Goal: Task Accomplishment & Management: Complete application form

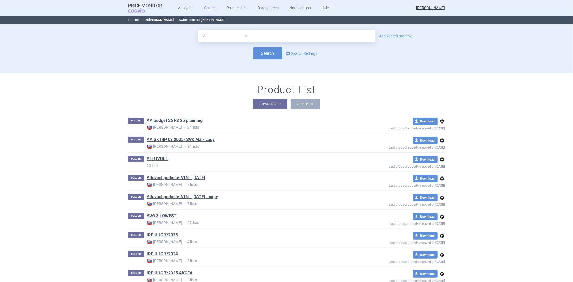
click at [201, 18] on button "[PERSON_NAME]" at bounding box center [213, 20] width 24 height 4
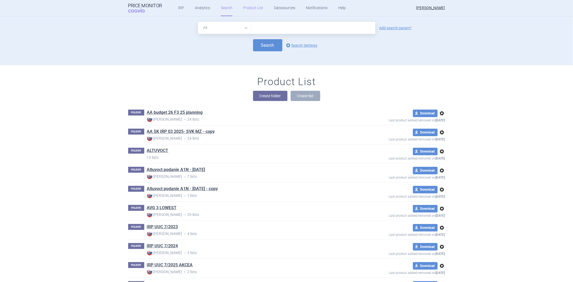
click at [250, 4] on link "Product List" at bounding box center [253, 8] width 20 height 16
click at [263, 92] on button "Create folder" at bounding box center [270, 96] width 34 height 10
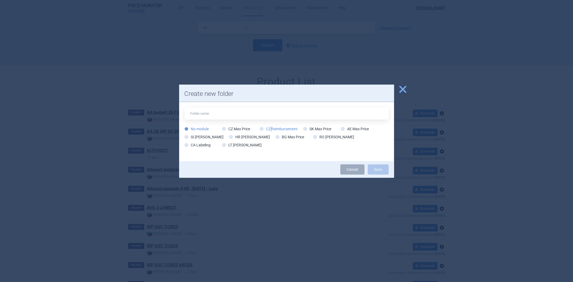
click at [272, 129] on label "CZ Reimbursement" at bounding box center [279, 128] width 38 height 5
click at [272, 115] on input "text" at bounding box center [287, 114] width 204 height 12
type input "XXX [MEDICAL_DATA]"
click at [267, 127] on label "CZ Reimbursement" at bounding box center [279, 128] width 38 height 5
click at [260, 127] on input "CZ Reimbursement" at bounding box center [262, 129] width 5 height 5
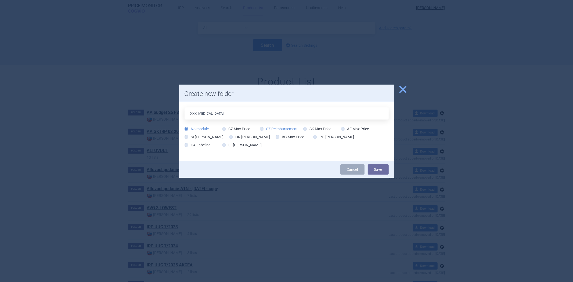
radio input "true"
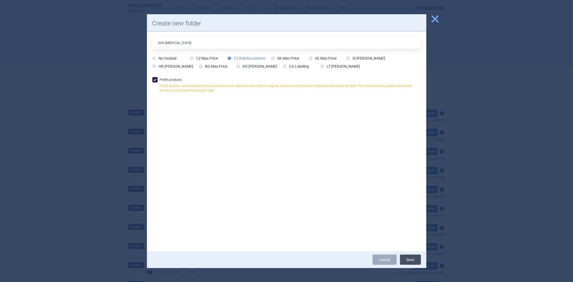
click at [412, 261] on button "Save" at bounding box center [410, 260] width 21 height 10
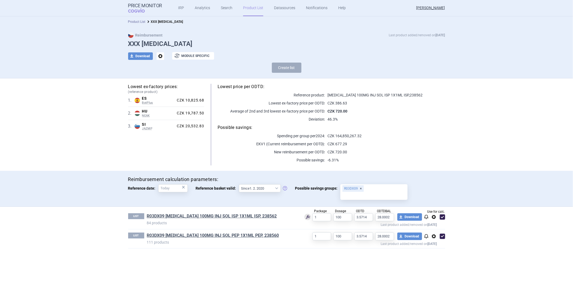
click at [143, 22] on link "Product List" at bounding box center [136, 22] width 17 height 4
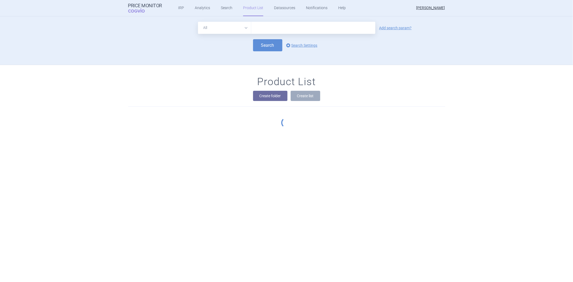
scroll to position [49, 0]
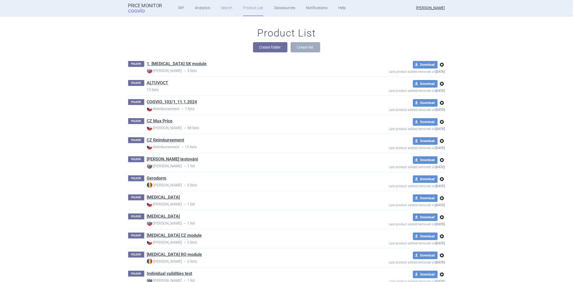
click at [227, 8] on link "Search" at bounding box center [227, 8] width 12 height 16
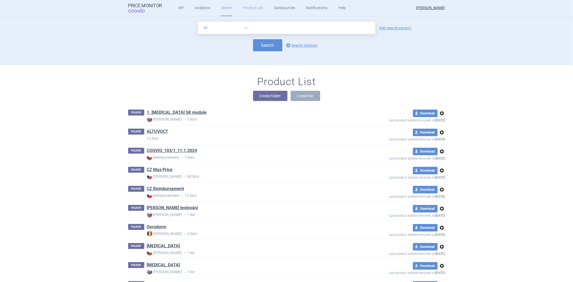
click at [247, 11] on link "Product List" at bounding box center [253, 8] width 20 height 16
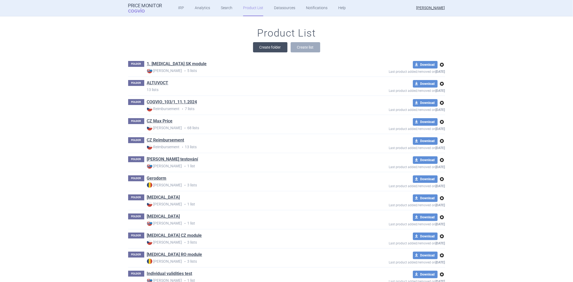
click at [255, 43] on button "Create folder" at bounding box center [270, 47] width 34 height 10
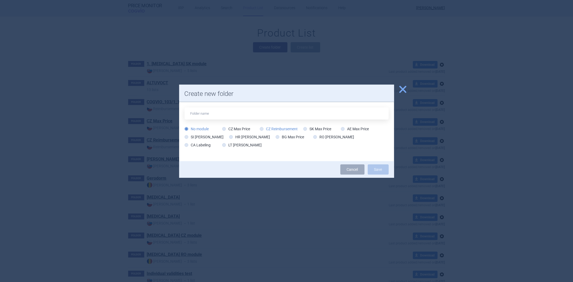
click at [280, 131] on label "CZ Reimbursement" at bounding box center [279, 128] width 38 height 5
click at [266, 131] on input "CZ Reimbursement" at bounding box center [262, 129] width 5 height 5
radio input "true"
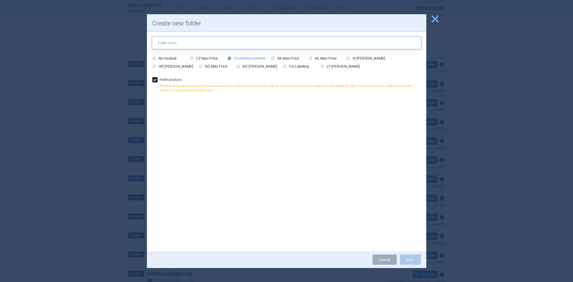
click at [207, 46] on input "text" at bounding box center [286, 43] width 269 height 12
click at [205, 39] on input "text" at bounding box center [286, 43] width 269 height 12
type input "XXX"
click at [409, 260] on button "Save" at bounding box center [410, 260] width 21 height 10
drag, startPoint x: 398, startPoint y: 253, endPoint x: 404, endPoint y: 253, distance: 5.6
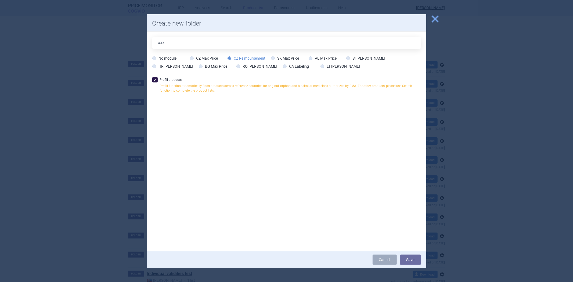
click at [399, 253] on div "Cancel Save" at bounding box center [287, 260] width 280 height 17
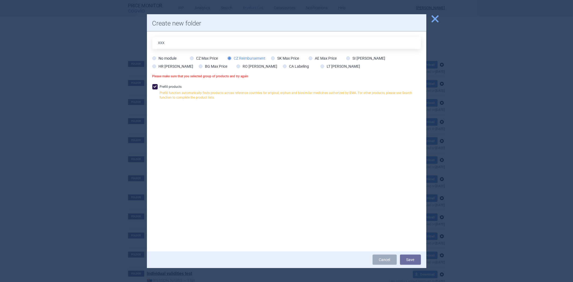
click at [437, 17] on span "close" at bounding box center [435, 18] width 9 height 9
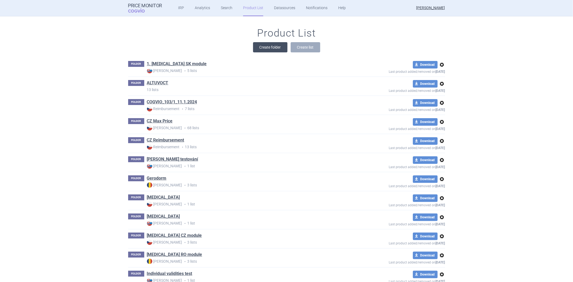
click at [277, 44] on button "Create folder" at bounding box center [270, 47] width 34 height 10
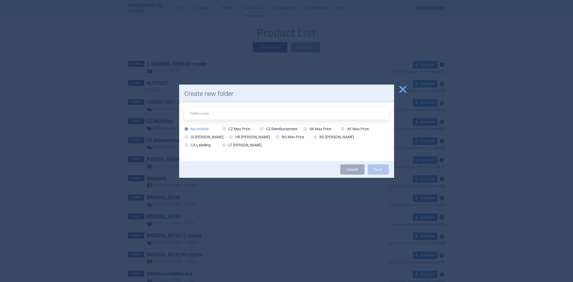
drag, startPoint x: 270, startPoint y: 128, endPoint x: 268, endPoint y: 124, distance: 4.1
click at [270, 128] on label "CZ Reimbursement" at bounding box center [279, 128] width 38 height 5
click at [264, 118] on input "text" at bounding box center [287, 114] width 204 height 12
type input "XXX [MEDICAL_DATA]"
click at [273, 130] on label "CZ Reimbursement" at bounding box center [279, 128] width 38 height 5
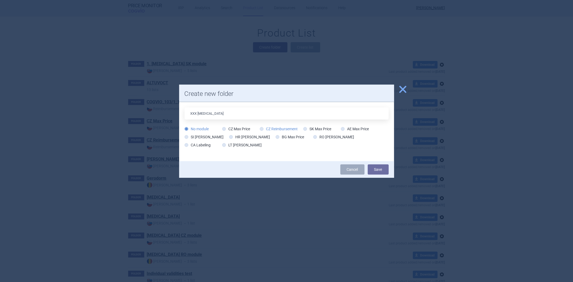
click at [260, 127] on input "CZ Reimbursement" at bounding box center [262, 129] width 5 height 5
radio input "true"
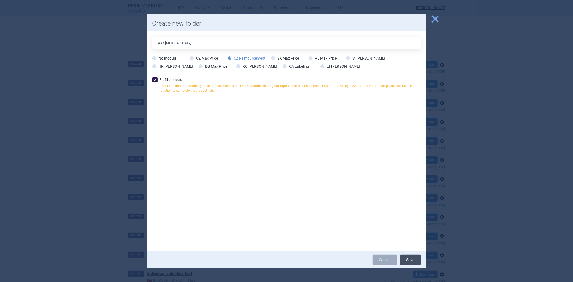
click at [406, 261] on button "Save" at bounding box center [410, 260] width 21 height 10
click at [406, 258] on button "Save" at bounding box center [410, 260] width 21 height 10
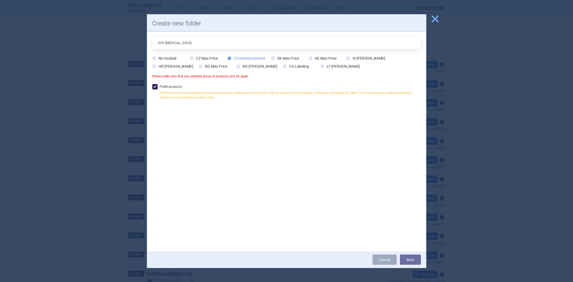
click at [432, 26] on div at bounding box center [286, 141] width 573 height 282
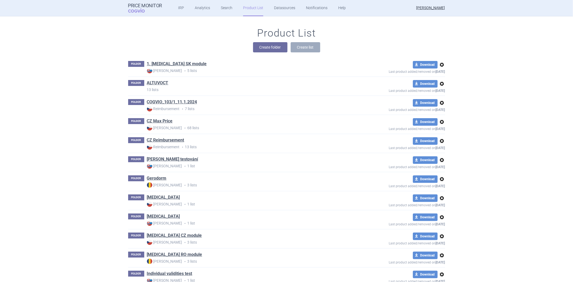
click at [272, 47] on button "Create folder" at bounding box center [270, 47] width 34 height 10
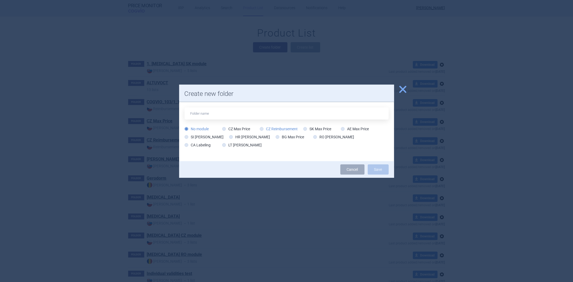
click at [276, 127] on label "CZ Reimbursement" at bounding box center [279, 128] width 38 height 5
click at [266, 127] on input "CZ Reimbursement" at bounding box center [262, 129] width 5 height 5
radio input "true"
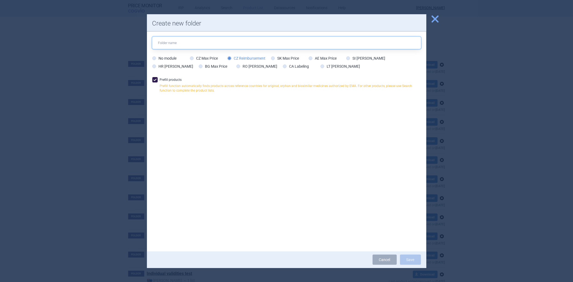
click at [243, 47] on input "text" at bounding box center [286, 43] width 269 height 12
type input "XXX [MEDICAL_DATA]"
click at [409, 261] on button "Save" at bounding box center [410, 260] width 21 height 10
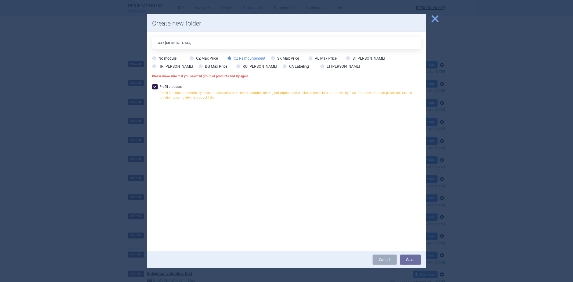
click at [432, 21] on span "close" at bounding box center [435, 18] width 9 height 9
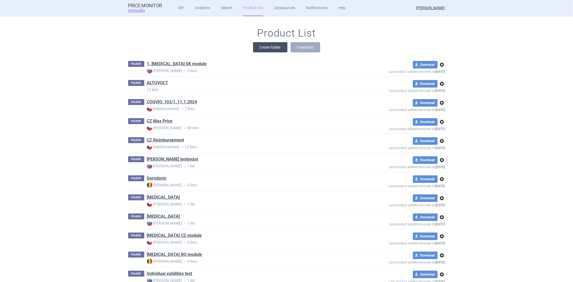
click at [272, 49] on button "Create folder" at bounding box center [270, 47] width 34 height 10
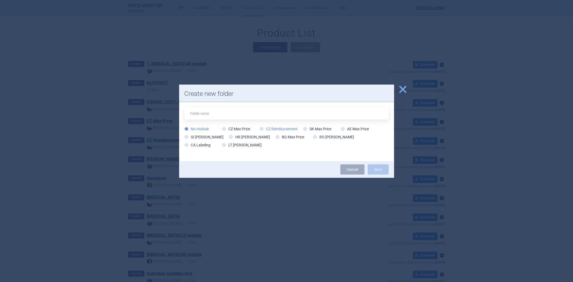
click at [276, 127] on label "CZ Reimbursement" at bounding box center [279, 128] width 38 height 5
click at [266, 127] on input "CZ Reimbursement" at bounding box center [262, 129] width 5 height 5
radio input "true"
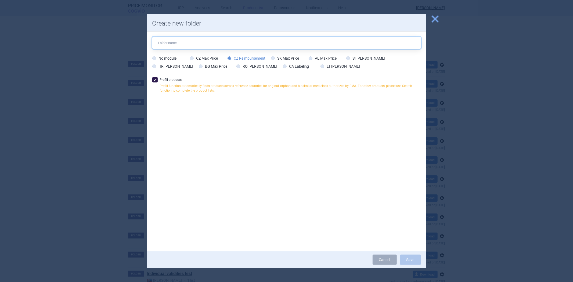
drag, startPoint x: 194, startPoint y: 41, endPoint x: 199, endPoint y: 46, distance: 6.7
click at [195, 41] on input "text" at bounding box center [286, 43] width 269 height 12
type input "XXX 28/1"
click at [409, 262] on button "Save" at bounding box center [410, 260] width 21 height 10
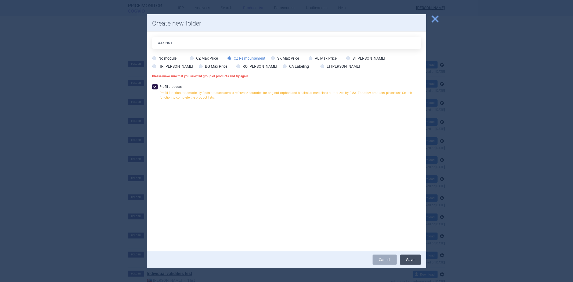
click at [411, 257] on button "Save" at bounding box center [410, 260] width 21 height 10
click at [407, 258] on button "Save" at bounding box center [410, 260] width 21 height 10
click at [433, 17] on span "close" at bounding box center [435, 18] width 9 height 9
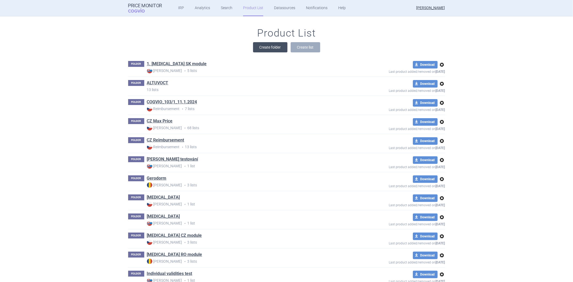
click at [265, 43] on button "Create folder" at bounding box center [270, 47] width 34 height 10
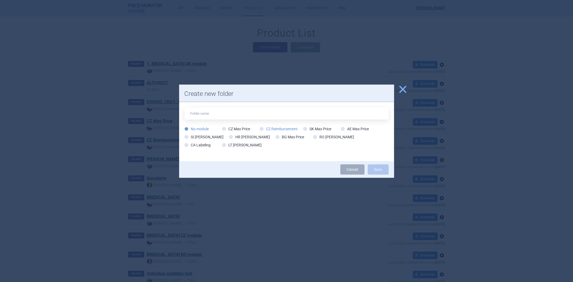
click at [268, 128] on label "CZ Reimbursement" at bounding box center [279, 128] width 38 height 5
click at [266, 128] on input "CZ Reimbursement" at bounding box center [262, 129] width 5 height 5
radio input "true"
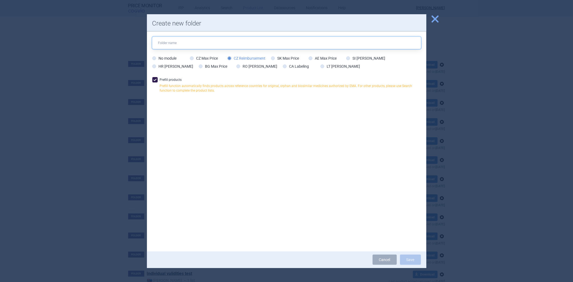
click at [237, 42] on input "text" at bounding box center [286, 43] width 269 height 12
type input "Pokus"
click at [408, 258] on button "Save" at bounding box center [410, 260] width 21 height 10
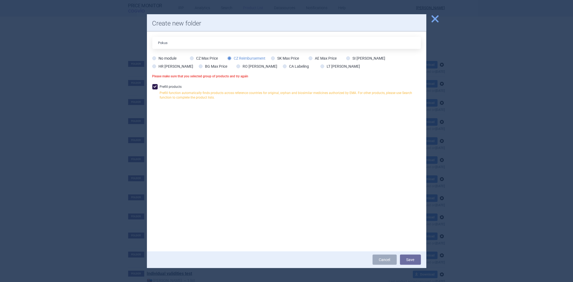
click at [432, 19] on span "close" at bounding box center [435, 18] width 9 height 9
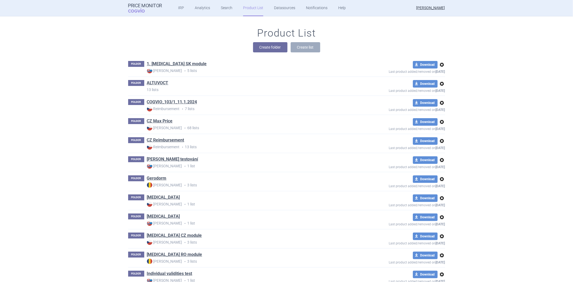
scroll to position [0, 0]
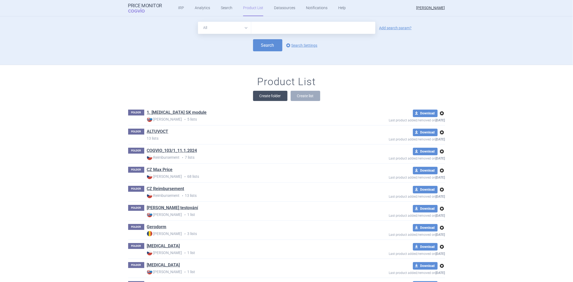
click at [269, 94] on button "Create folder" at bounding box center [270, 96] width 34 height 10
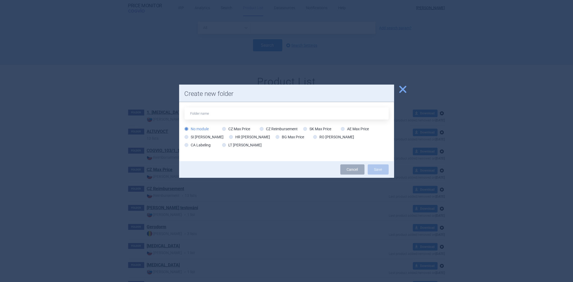
click at [258, 128] on div "No module CZ Max Price CZ Reimbursement SK Max Price AE Max Price SI Max Price …" at bounding box center [287, 138] width 204 height 24
click at [260, 131] on label "CZ Reimbursement" at bounding box center [279, 128] width 38 height 5
click at [258, 129] on div "No module CZ Max Price CZ Reimbursement SK Max Price AE Max Price SI Max Price …" at bounding box center [287, 138] width 204 height 24
click at [261, 130] on icon at bounding box center [262, 129] width 4 height 4
click at [261, 130] on input "CZ Reimbursement" at bounding box center [262, 129] width 5 height 5
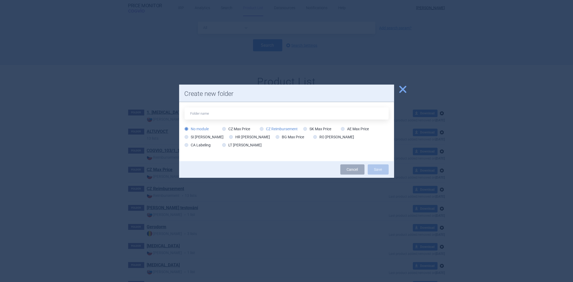
radio input "true"
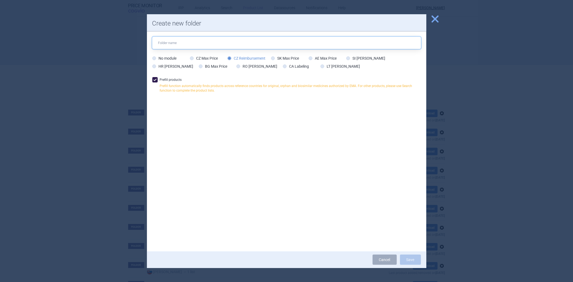
click at [189, 45] on input "text" at bounding box center [286, 43] width 269 height 12
type input "Pokus"
click at [405, 257] on button "Save" at bounding box center [410, 260] width 21 height 10
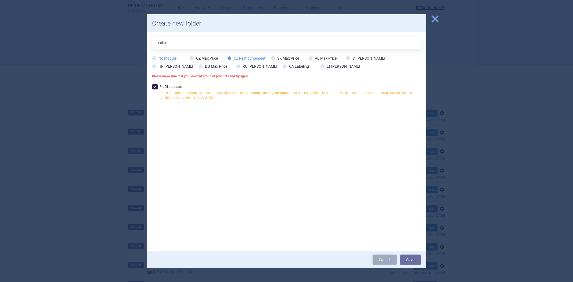
click at [170, 57] on label "No module" at bounding box center [164, 58] width 24 height 5
click at [158, 57] on input "No module" at bounding box center [155, 58] width 5 height 5
radio input "true"
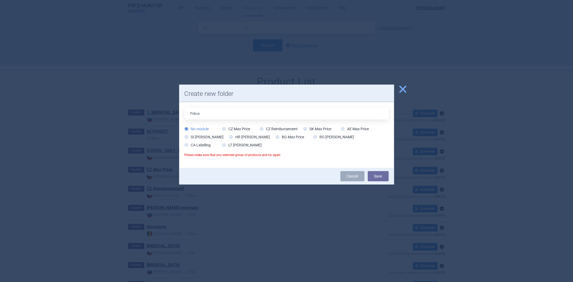
click at [400, 90] on span "close" at bounding box center [402, 89] width 9 height 9
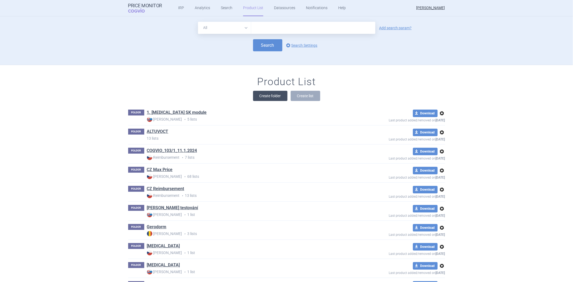
click at [277, 96] on button "Create folder" at bounding box center [270, 96] width 34 height 10
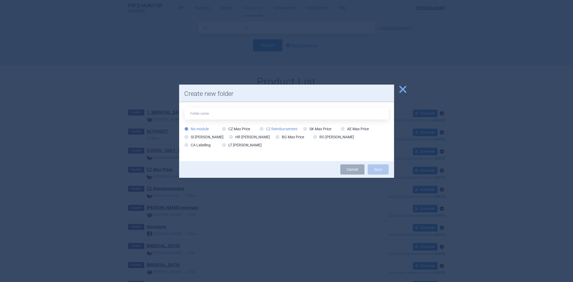
click at [284, 130] on label "CZ Reimbursement" at bounding box center [279, 128] width 38 height 5
click at [266, 130] on input "CZ Reimbursement" at bounding box center [262, 129] width 5 height 5
radio input "true"
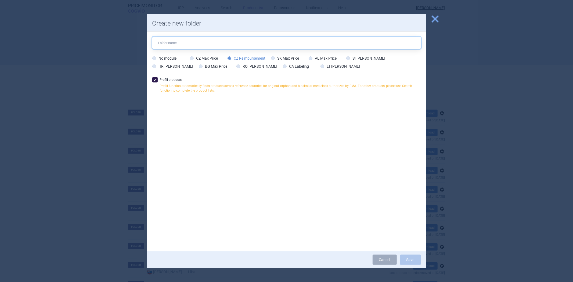
click at [193, 40] on input "text" at bounding box center [286, 43] width 269 height 12
click at [222, 38] on input "text" at bounding box center [286, 43] width 269 height 12
type input "sadf"
click at [415, 259] on button "Save" at bounding box center [410, 260] width 21 height 10
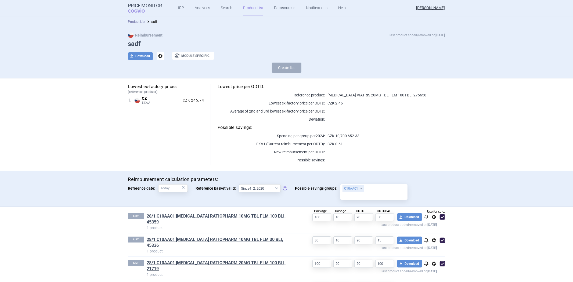
click at [216, 11] on ul "IRP Analytics Search Product List Datasources Notifications Help" at bounding box center [255, 8] width 187 height 16
click at [224, 12] on link "Search" at bounding box center [227, 8] width 12 height 16
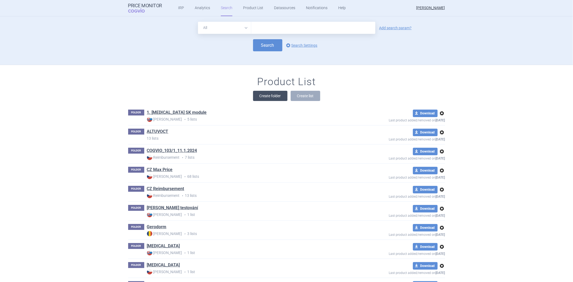
click at [265, 93] on button "Create folder" at bounding box center [270, 96] width 34 height 10
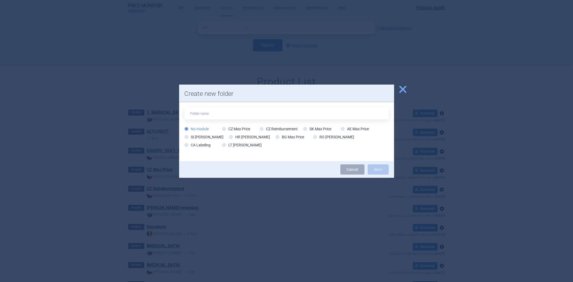
click at [250, 112] on input "text" at bounding box center [287, 114] width 204 height 12
click at [265, 112] on input "text" at bounding box center [287, 114] width 204 height 12
click at [298, 131] on label "CZ Reimbursement" at bounding box center [279, 128] width 38 height 5
click at [266, 131] on input "CZ Reimbursement" at bounding box center [262, 129] width 5 height 5
radio input "true"
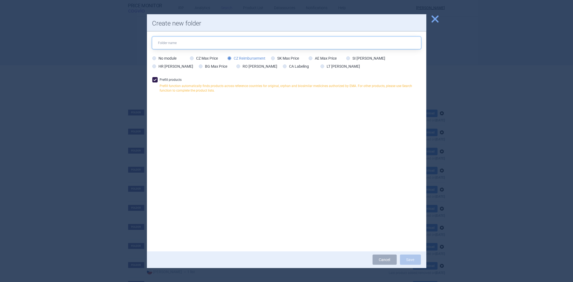
click at [237, 39] on input "text" at bounding box center [286, 43] width 269 height 12
type input "asdfas"
click at [413, 265] on div "Cancel Save" at bounding box center [287, 260] width 280 height 17
click at [413, 260] on button "Save" at bounding box center [410, 260] width 21 height 10
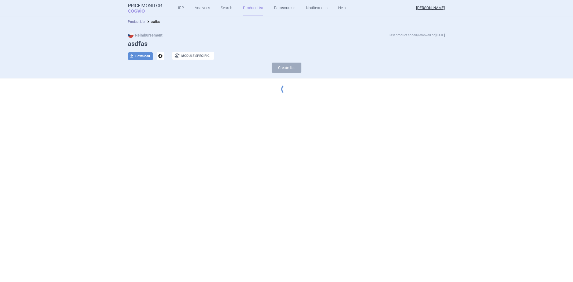
click at [235, 8] on ul "IRP Analytics Search Product List Datasources Notifications Help" at bounding box center [255, 8] width 187 height 16
click at [248, 9] on link "Product List" at bounding box center [253, 8] width 20 height 16
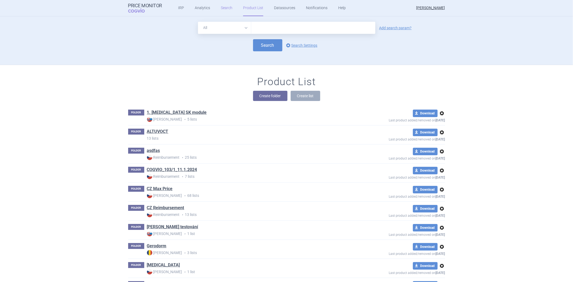
scroll to position [49, 0]
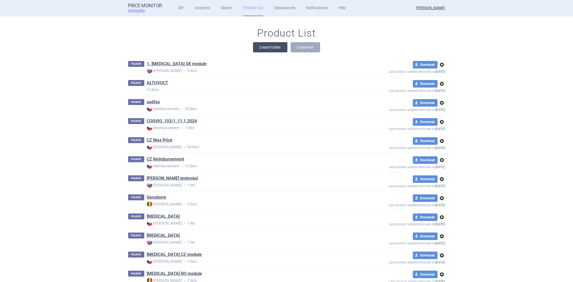
click at [258, 47] on button "Create folder" at bounding box center [270, 47] width 34 height 10
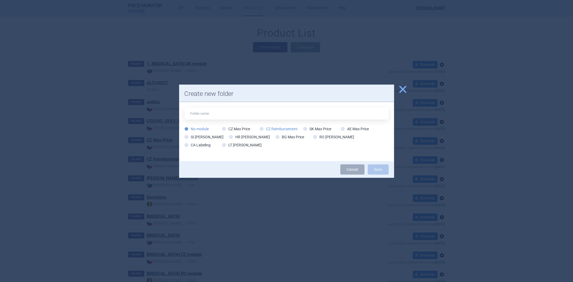
click at [261, 130] on icon at bounding box center [262, 129] width 4 height 4
click at [261, 130] on input "CZ Reimbursement" at bounding box center [262, 129] width 5 height 5
radio input "true"
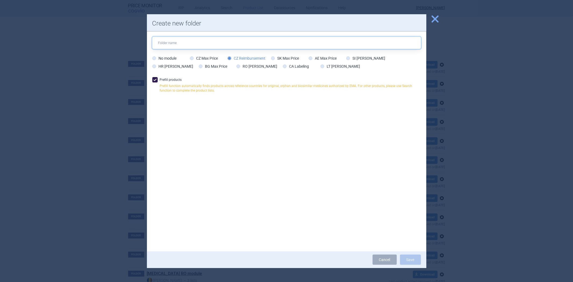
click at [250, 47] on input "text" at bounding box center [286, 43] width 269 height 12
type input "sdf"
click at [412, 261] on button "Save" at bounding box center [410, 260] width 21 height 10
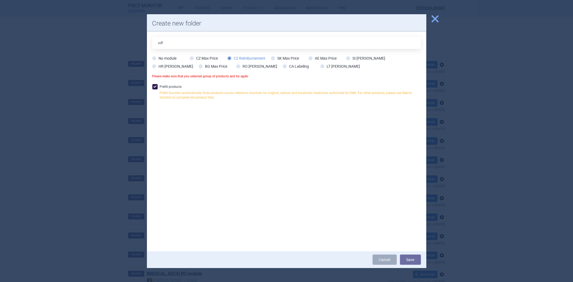
click at [436, 20] on span "close" at bounding box center [435, 18] width 9 height 9
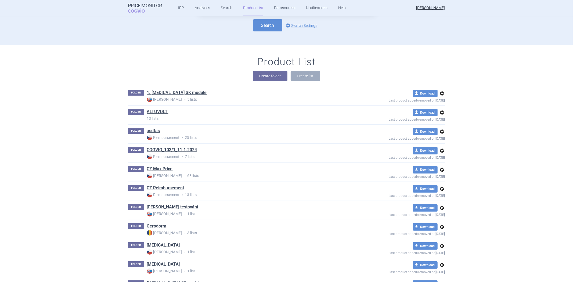
scroll to position [0, 0]
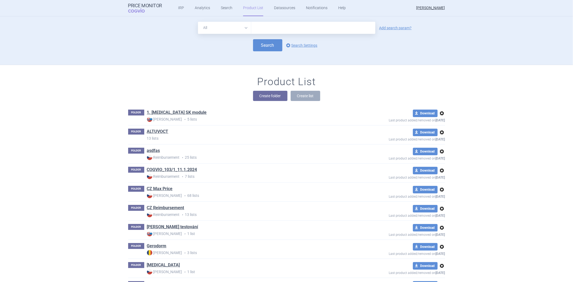
click at [273, 89] on div "Product List Create folder Create list" at bounding box center [286, 91] width 339 height 31
click at [268, 95] on button "Create folder" at bounding box center [270, 96] width 34 height 10
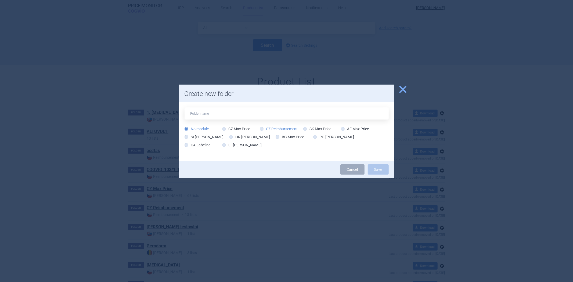
click at [275, 127] on label "CZ Reimbursement" at bounding box center [279, 128] width 38 height 5
click at [266, 127] on input "CZ Reimbursement" at bounding box center [262, 129] width 5 height 5
radio input "true"
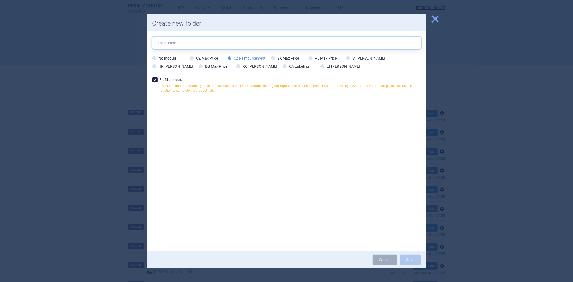
click at [270, 48] on input "text" at bounding box center [286, 43] width 269 height 12
type input "sadf"
click at [415, 261] on button "Save" at bounding box center [410, 260] width 21 height 10
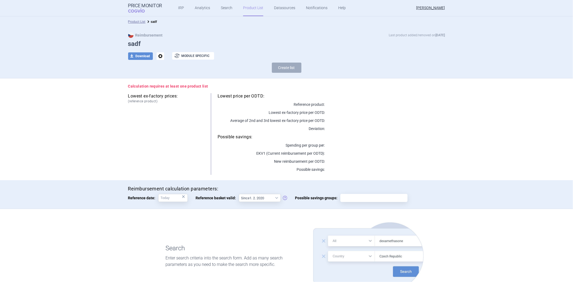
click at [245, 7] on link "Product List" at bounding box center [253, 8] width 20 height 16
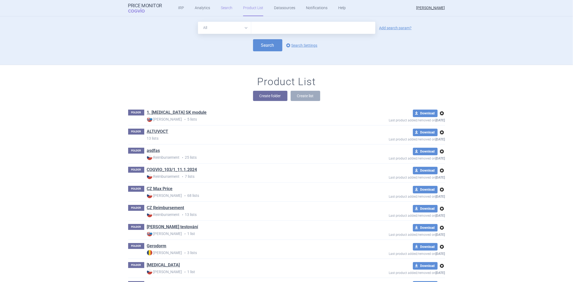
scroll to position [49, 0]
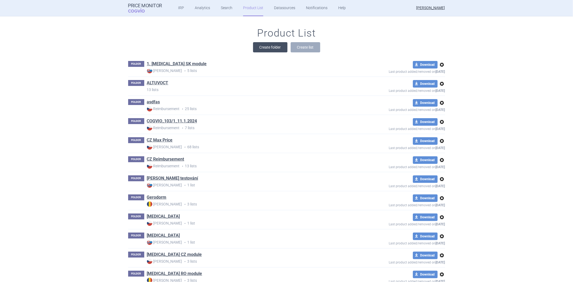
click at [265, 42] on div "Product List Create folder Create list" at bounding box center [286, 42] width 339 height 31
click at [261, 52] on button "Create folder" at bounding box center [270, 47] width 34 height 10
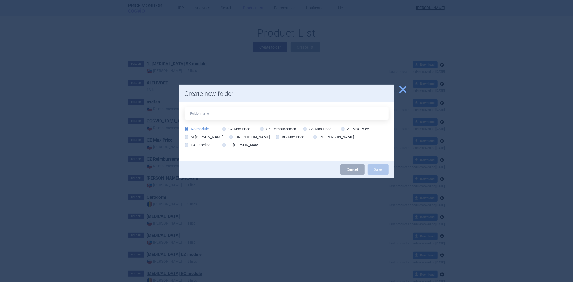
click at [276, 133] on div "No module CZ Max Price CZ Reimbursement SK Max Price AE Max Price SI Max Price …" at bounding box center [287, 138] width 204 height 24
click at [277, 129] on label "CZ Reimbursement" at bounding box center [279, 128] width 38 height 5
click at [266, 129] on input "CZ Reimbursement" at bounding box center [262, 129] width 5 height 5
radio input "true"
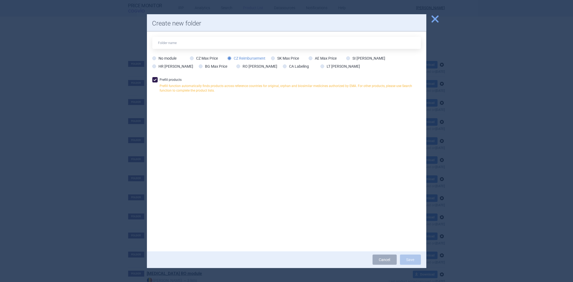
click at [245, 36] on div "No module CZ Max Price CZ Reimbursement SK Max Price AE Max Price SI Max Price …" at bounding box center [287, 141] width 280 height 220
click at [241, 41] on input "text" at bounding box center [286, 43] width 269 height 12
type input "[MEDICAL_DATA]"
click at [407, 259] on button "Save" at bounding box center [410, 260] width 21 height 10
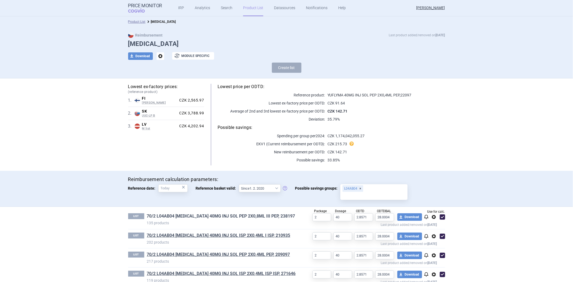
click at [184, 213] on link "70/2 L04AB04 [MEDICAL_DATA] 40MG INJ SOL PEP 2X0,8ML III PEP, 238197" at bounding box center [221, 216] width 148 height 6
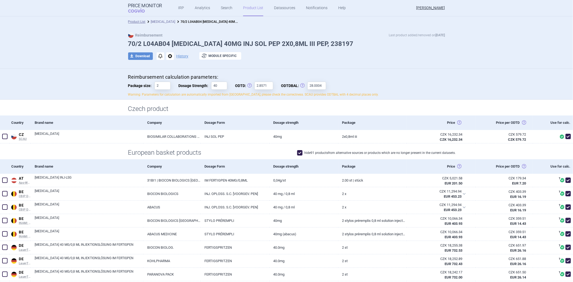
click at [157, 20] on link "[MEDICAL_DATA]" at bounding box center [163, 22] width 24 height 4
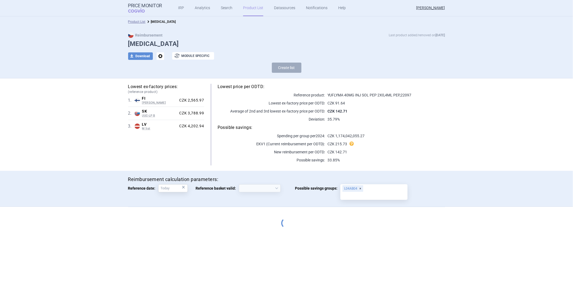
select select "[DATE]"
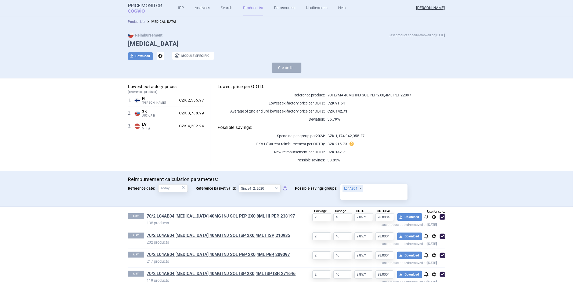
click at [254, 4] on link "Product List" at bounding box center [253, 8] width 20 height 16
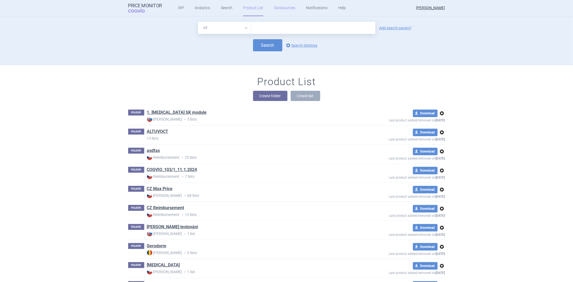
scroll to position [49, 0]
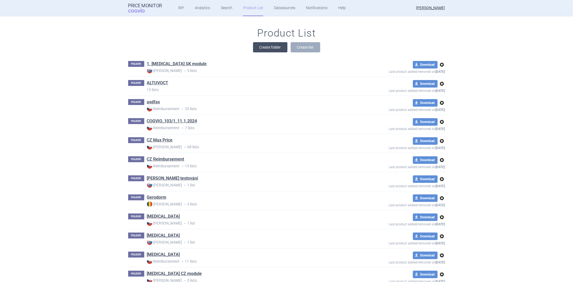
click at [271, 49] on button "Create folder" at bounding box center [270, 47] width 34 height 10
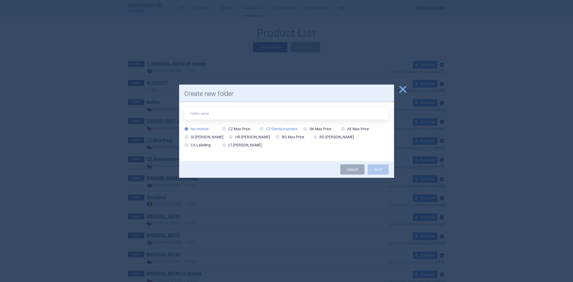
click at [272, 130] on label "CZ Reimbursement" at bounding box center [279, 128] width 38 height 5
click at [266, 130] on input "CZ Reimbursement" at bounding box center [262, 129] width 5 height 5
radio input "true"
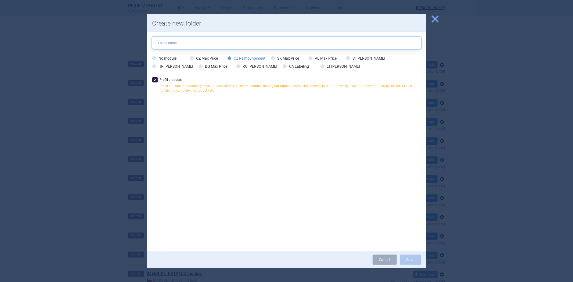
click at [202, 46] on input "text" at bounding box center [286, 43] width 269 height 12
type input "[MEDICAL_DATA]"
click at [410, 259] on button "Save" at bounding box center [410, 260] width 21 height 10
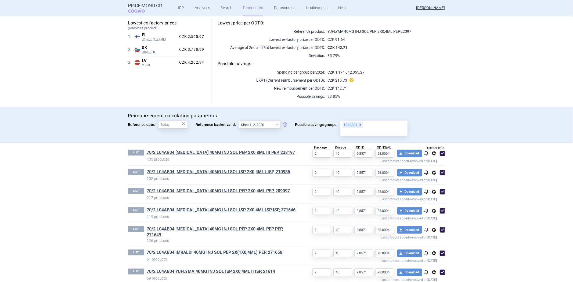
scroll to position [60, 0]
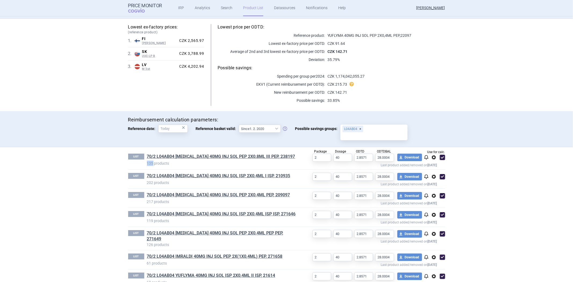
drag, startPoint x: 145, startPoint y: 163, endPoint x: 151, endPoint y: 164, distance: 5.4
click at [151, 164] on p "135 products" at bounding box center [221, 163] width 149 height 5
drag, startPoint x: 143, startPoint y: 156, endPoint x: 281, endPoint y: 159, distance: 137.7
click at [281, 159] on div "LIST 70/2 L04AB04 [MEDICAL_DATA] 40MG INJ SOL PEP 2X0,8ML III PEP, 238197 135 p…" at bounding box center [212, 160] width 168 height 13
drag, startPoint x: 151, startPoint y: 163, endPoint x: 141, endPoint y: 163, distance: 10.2
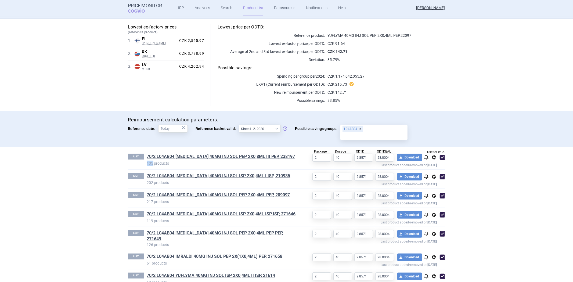
click at [141, 163] on div "LIST 70/2 L04AB04 [MEDICAL_DATA] 40MG INJ SOL PEP 2X0,8ML III PEP, 238197 135 p…" at bounding box center [212, 160] width 168 height 13
click at [173, 147] on div "LIST 70/2 L04AB04 [MEDICAL_DATA] 40MG INJ SOL PEP 2X0,8ML III PEP, 238197 135 p…" at bounding box center [286, 158] width 317 height 22
click at [165, 157] on link "70/2 L04AB04 [MEDICAL_DATA] 40MG INJ SOL PEP 2X0,8ML III PEP, 238197" at bounding box center [221, 157] width 148 height 6
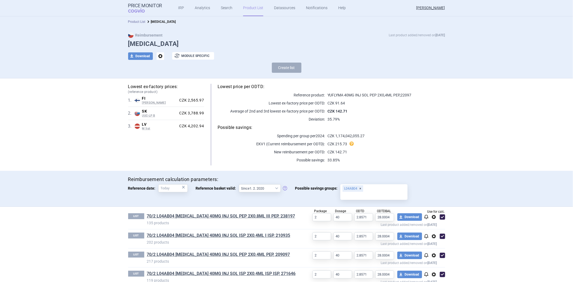
click at [137, 21] on link "Product List" at bounding box center [136, 22] width 17 height 4
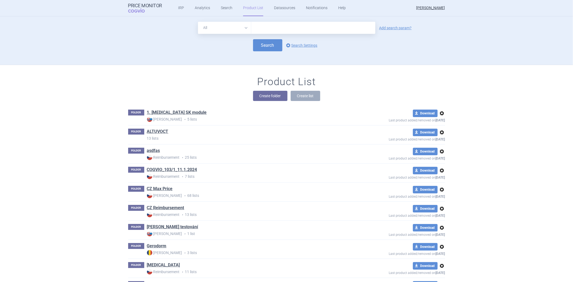
scroll to position [49, 0]
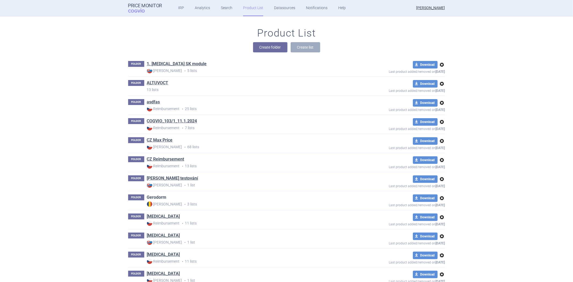
click at [152, 196] on link "Gerodorm" at bounding box center [157, 198] width 20 height 6
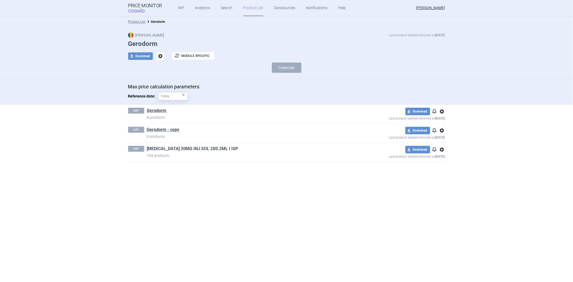
click at [168, 151] on link "[MEDICAL_DATA] 20MG INJ SOL 2X0.2ML I ISP" at bounding box center [192, 149] width 91 height 6
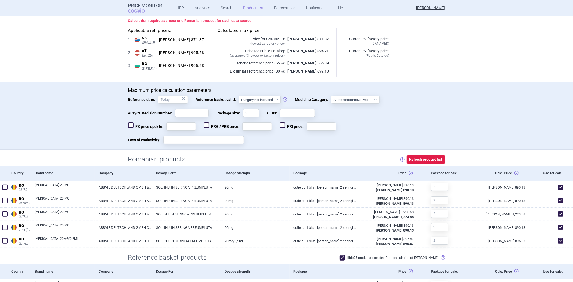
scroll to position [60, 0]
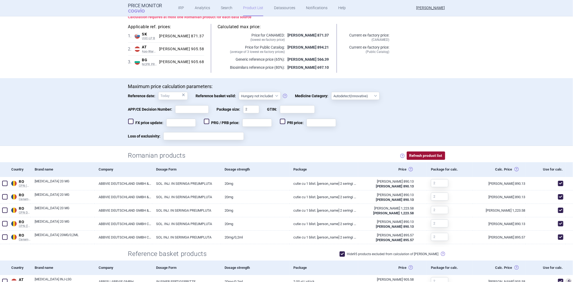
click at [421, 152] on button "Refresh product list" at bounding box center [426, 156] width 38 height 8
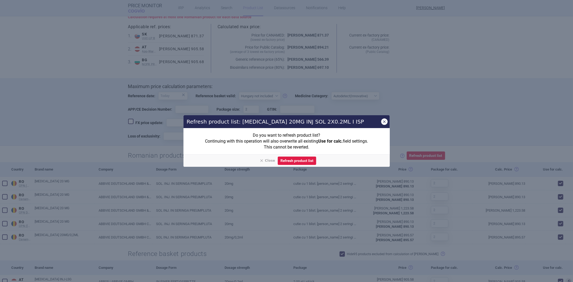
click at [385, 124] on button "button" at bounding box center [385, 122] width 6 height 6
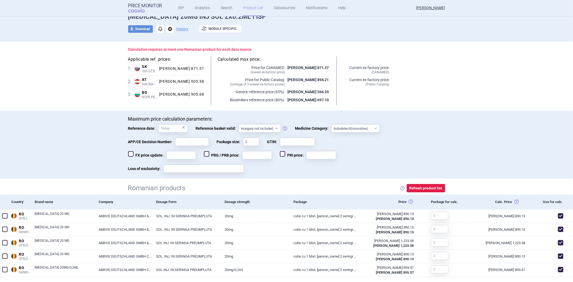
scroll to position [0, 0]
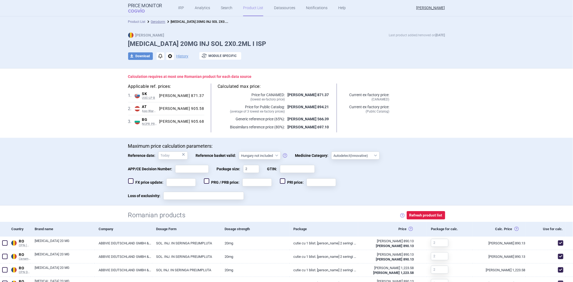
click at [136, 20] on link "Product List" at bounding box center [136, 22] width 17 height 4
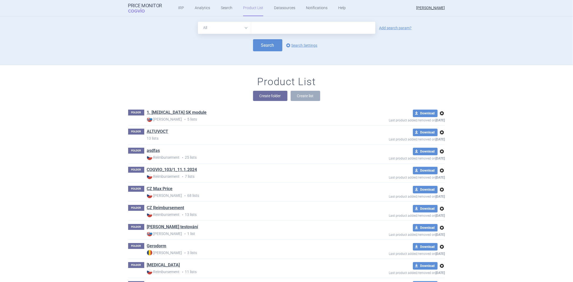
scroll to position [49, 0]
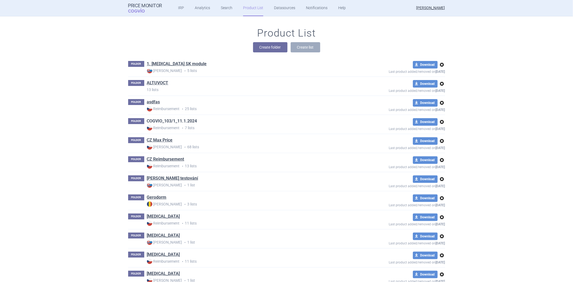
click at [168, 120] on link "COGVIO_103/1_11.1.2024" at bounding box center [172, 121] width 50 height 6
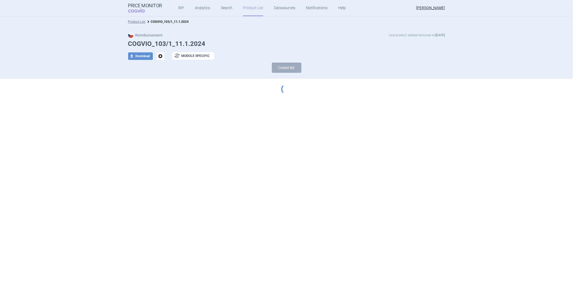
select select "[DATE]"
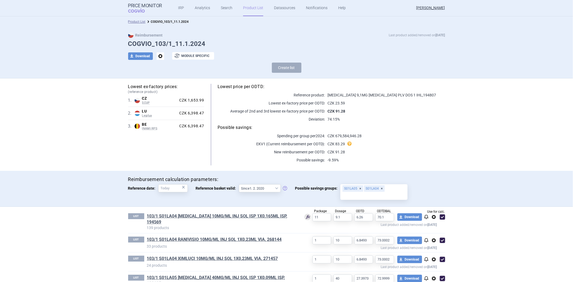
click at [140, 23] on li "Product List" at bounding box center [136, 21] width 17 height 5
click at [130, 20] on link "Product List" at bounding box center [136, 22] width 17 height 4
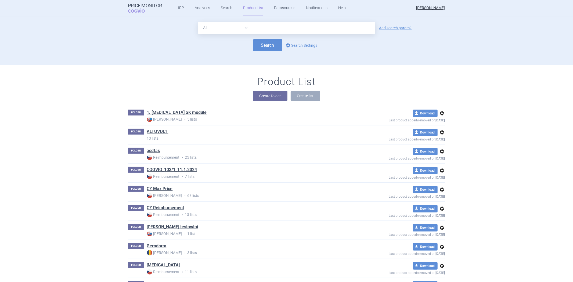
scroll to position [49, 0]
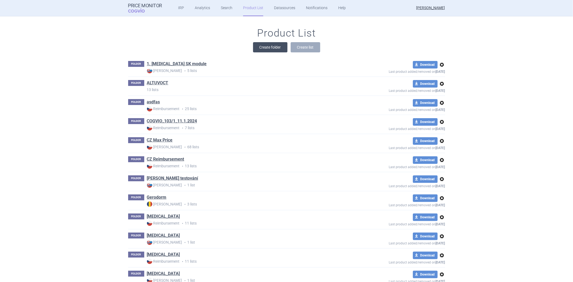
click at [266, 45] on button "Create folder" at bounding box center [270, 47] width 34 height 10
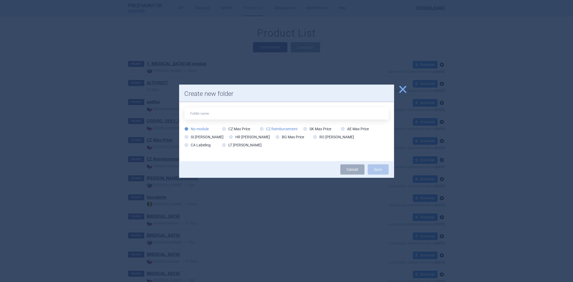
click at [267, 127] on label "CZ Reimbursement" at bounding box center [279, 128] width 38 height 5
click at [266, 127] on input "CZ Reimbursement" at bounding box center [262, 129] width 5 height 5
radio input "true"
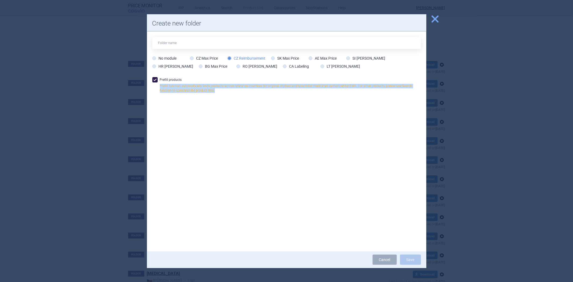
drag, startPoint x: 159, startPoint y: 85, endPoint x: 282, endPoint y: 94, distance: 123.7
click at [282, 94] on label "Prefill products Prefill function automatically finds products across reference…" at bounding box center [286, 86] width 269 height 19
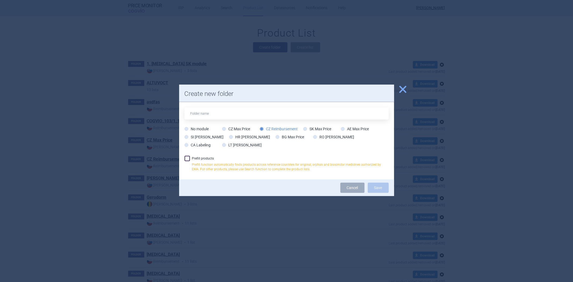
click at [248, 152] on div "No module CZ Max Price CZ Reimbursement SK Max Price AE Max Price SI Max Price …" at bounding box center [286, 141] width 215 height 78
click at [206, 154] on div "No module CZ Max Price CZ Reimbursement SK Max Price AE Max Price SI Max Price …" at bounding box center [286, 141] width 215 height 78
click at [202, 159] on label "Prefill products Prefill function automatically finds products across reference…" at bounding box center [287, 165] width 204 height 19
checkbox input "true"
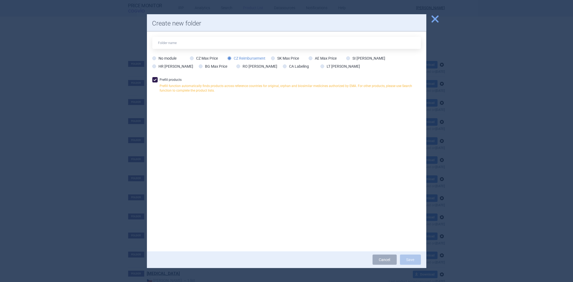
click at [134, 139] on div at bounding box center [286, 141] width 573 height 282
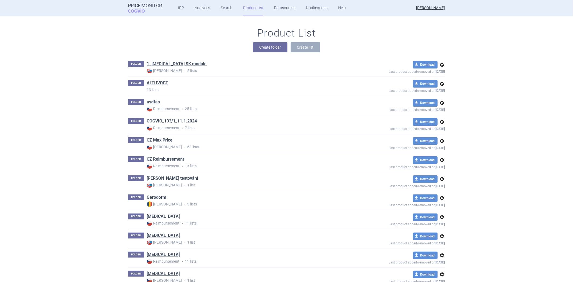
click at [174, 123] on link "COGVIO_103/1_11.1.2024" at bounding box center [172, 121] width 50 height 6
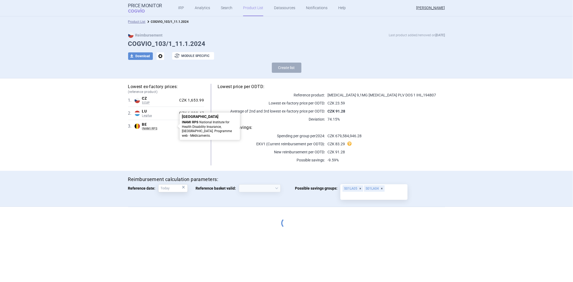
select select "[DATE]"
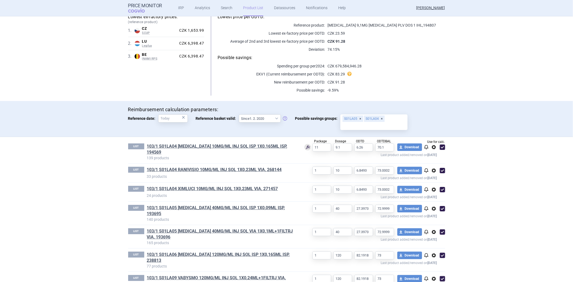
scroll to position [76, 0]
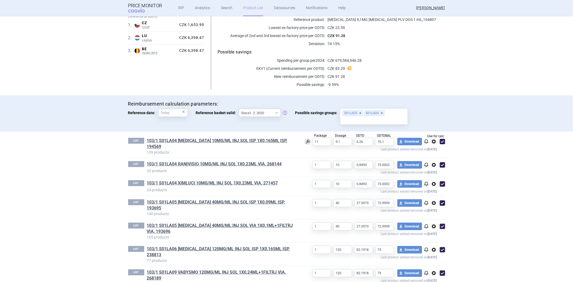
click at [252, 199] on link "103/1 S01LA05 [MEDICAL_DATA] 40MG/ML INJ SOL ISP 1X0,09ML ISP, 193695" at bounding box center [221, 205] width 149 height 12
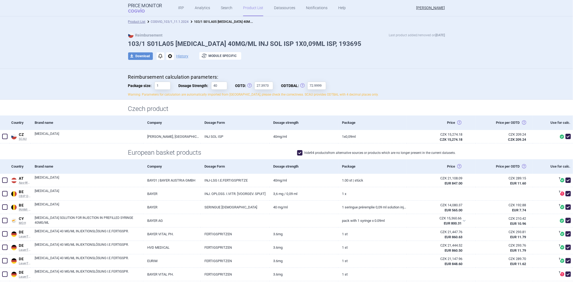
click at [170, 22] on link "COGVIO_103/1_11.1.2024" at bounding box center [170, 22] width 38 height 4
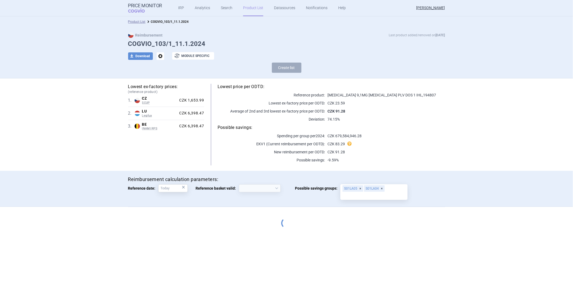
select select "[DATE]"
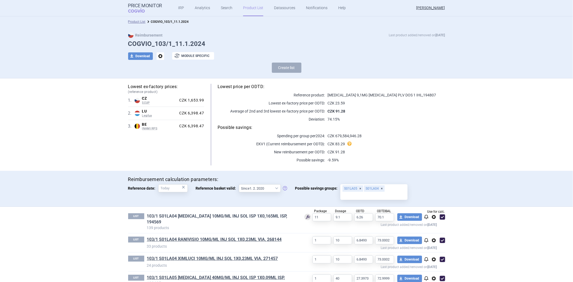
click at [180, 214] on link "103/1 S01LA04 [MEDICAL_DATA] 10MG/ML INJ SOL ISP 1X0,165ML ISP, 194569" at bounding box center [221, 219] width 149 height 12
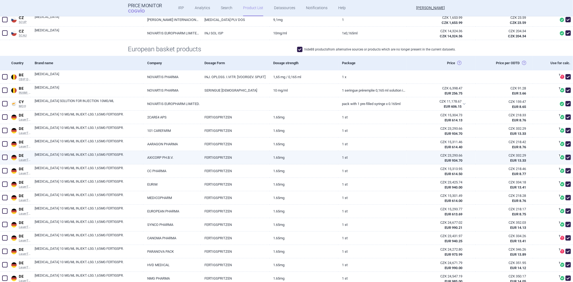
scroll to position [119, 0]
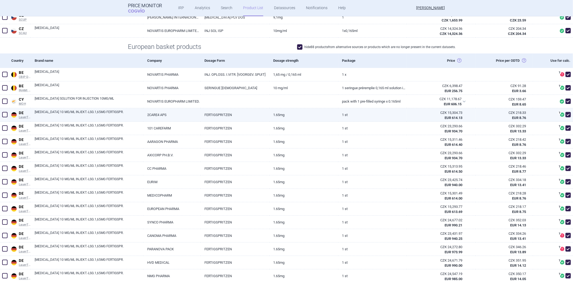
click at [565, 112] on span at bounding box center [569, 115] width 8 height 8
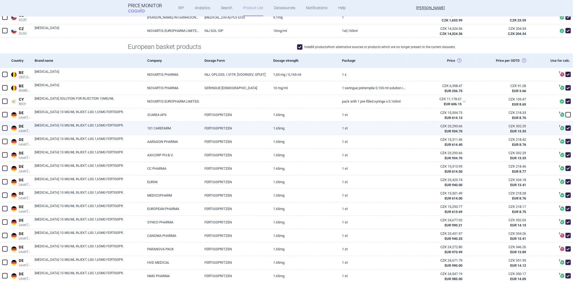
checkbox input "false"
click at [566, 130] on span at bounding box center [568, 128] width 5 height 5
checkbox input "false"
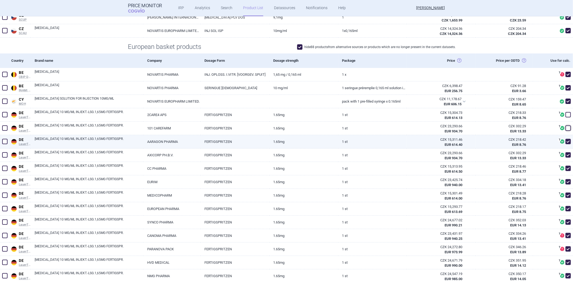
click at [560, 147] on div "? Ceny léčivých přípravků s příznakem "AV", "RW", "VP", "nw", "N" nebo "Z" ve s…" at bounding box center [553, 141] width 40 height 13
click at [566, 144] on span at bounding box center [568, 141] width 5 height 5
checkbox input "false"
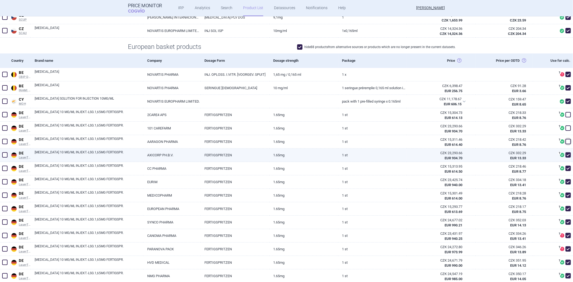
click at [567, 157] on span at bounding box center [569, 155] width 8 height 8
checkbox input "false"
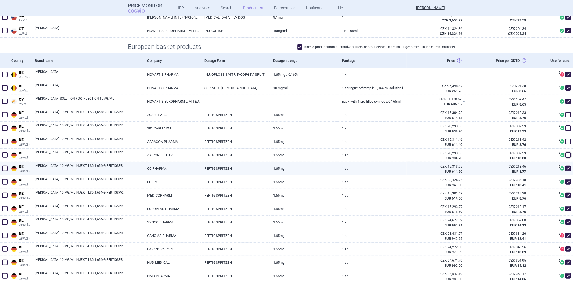
click at [566, 168] on span at bounding box center [568, 168] width 5 height 5
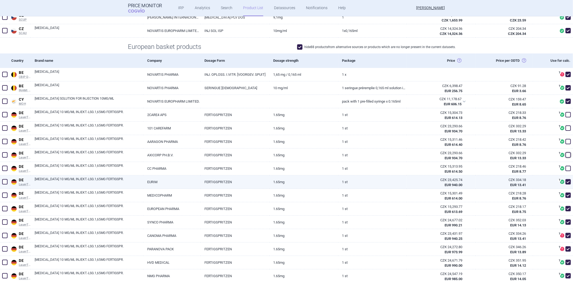
checkbox input "false"
click at [566, 181] on span at bounding box center [568, 181] width 5 height 5
checkbox input "false"
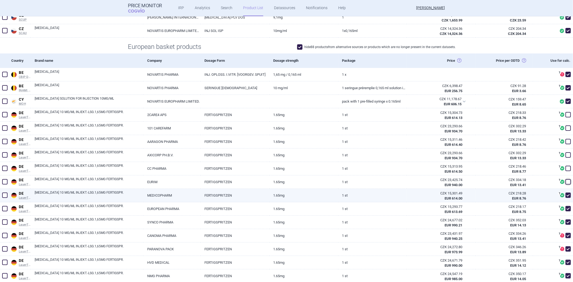
click at [566, 196] on span at bounding box center [568, 195] width 5 height 5
checkbox input "false"
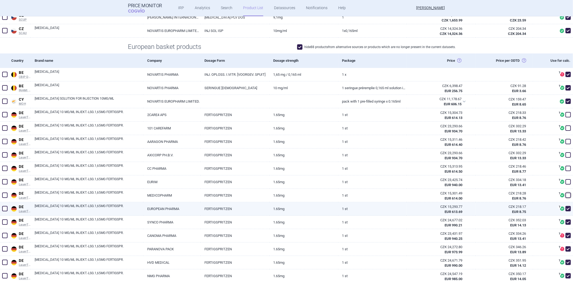
click at [565, 205] on div "? Ceny léčivých přípravků s příznakem "AV", "RW", "VP", "nw", "N" nebo "Z" ve s…" at bounding box center [553, 208] width 40 height 13
click at [566, 209] on span at bounding box center [568, 208] width 5 height 5
checkbox input "false"
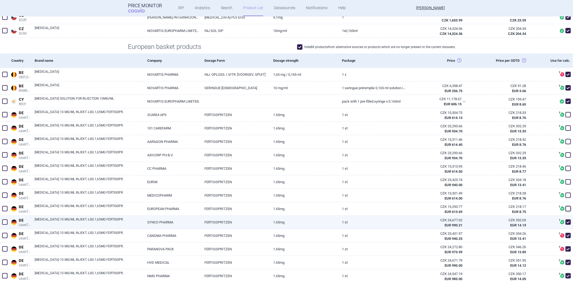
click at [562, 226] on div "? Ceny léčivých přípravků s příznakem "AV", "RW", "VP", "nw", "N" nebo "Z" ve s…" at bounding box center [553, 222] width 40 height 13
click at [566, 223] on span at bounding box center [568, 222] width 5 height 5
checkbox input "false"
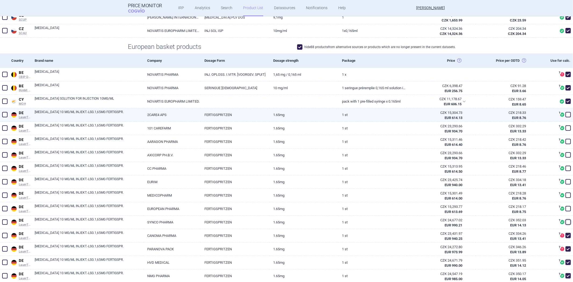
click at [566, 117] on span at bounding box center [568, 114] width 5 height 5
checkbox input "true"
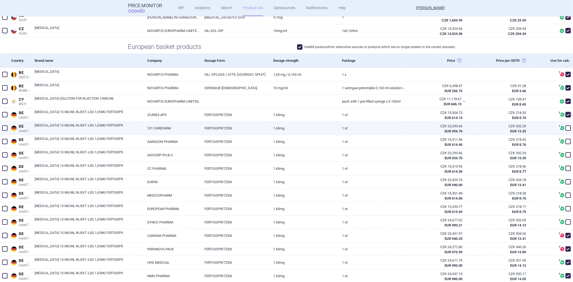
click at [565, 131] on span at bounding box center [569, 128] width 8 height 8
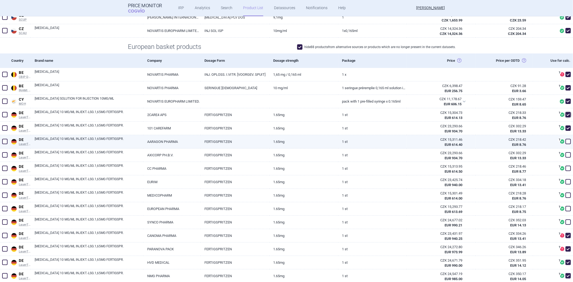
checkbox input "true"
click at [566, 143] on span at bounding box center [568, 141] width 5 height 5
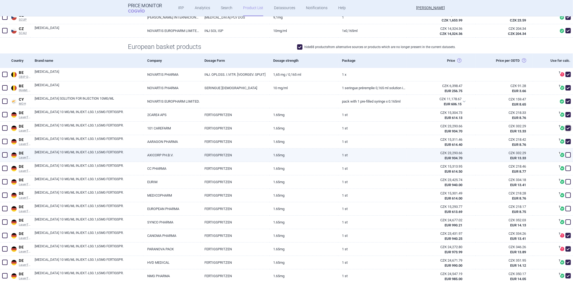
checkbox input "true"
click at [566, 154] on span at bounding box center [568, 154] width 5 height 5
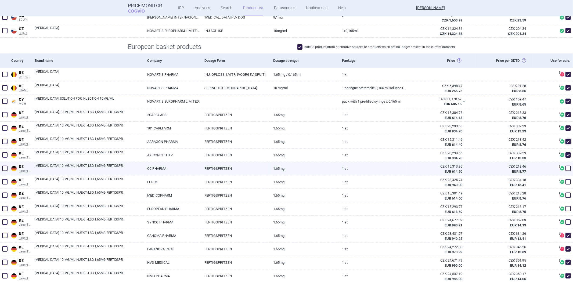
checkbox input "true"
click at [566, 169] on span at bounding box center [568, 168] width 5 height 5
click at [566, 168] on span at bounding box center [568, 168] width 5 height 5
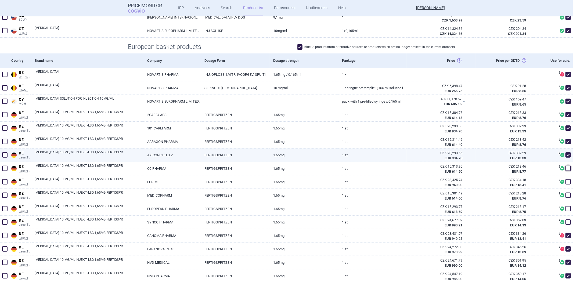
checkbox input "false"
drag, startPoint x: 566, startPoint y: 155, endPoint x: 565, endPoint y: 151, distance: 3.4
click at [566, 154] on span at bounding box center [568, 154] width 5 height 5
checkbox input "false"
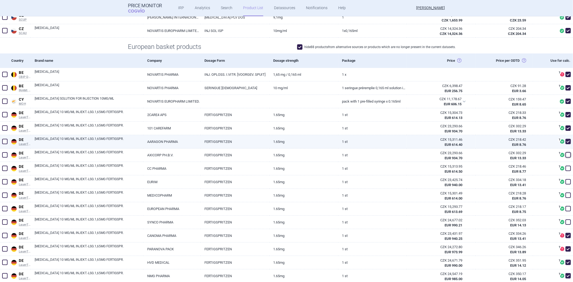
click at [566, 142] on span at bounding box center [568, 141] width 5 height 5
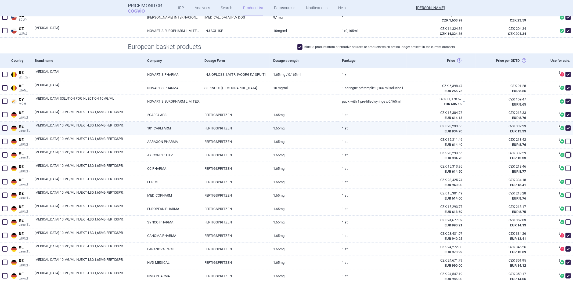
checkbox input "false"
click at [566, 124] on div "? Ceny léčivých přípravků s příznakem "AV", "RW", "VP", "nw", "N" nebo "Z" ve s…" at bounding box center [553, 128] width 40 height 13
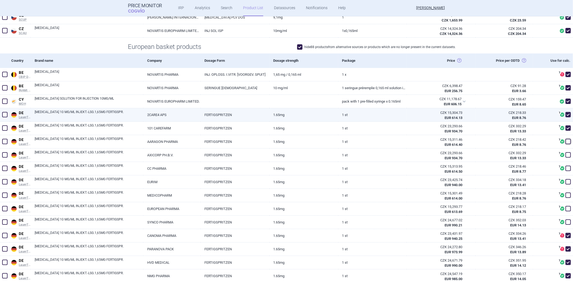
click at [568, 114] on span at bounding box center [569, 115] width 8 height 8
checkbox input "false"
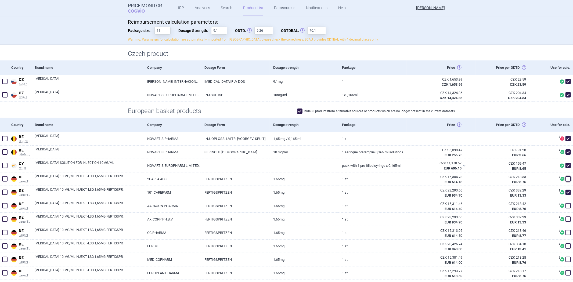
scroll to position [0, 0]
